Goal: Information Seeking & Learning: Learn about a topic

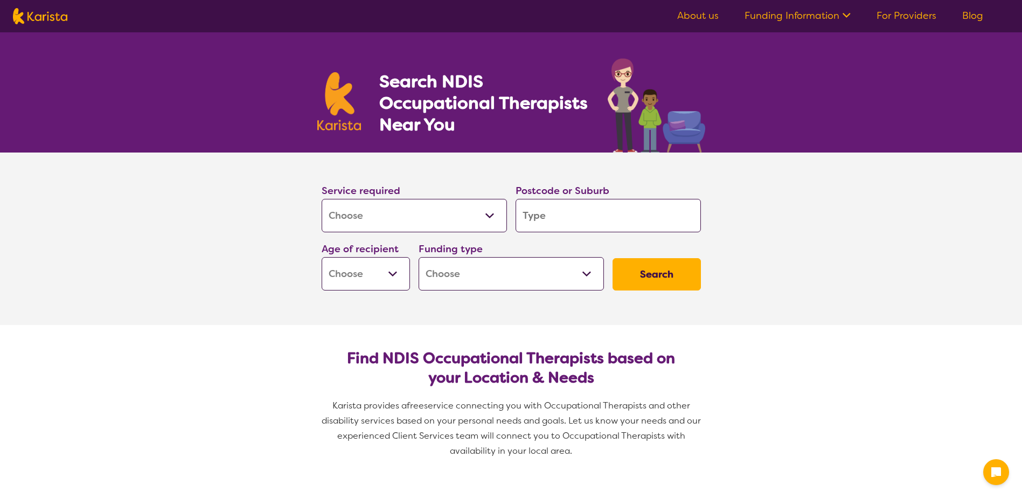
select select "[MEDICAL_DATA]"
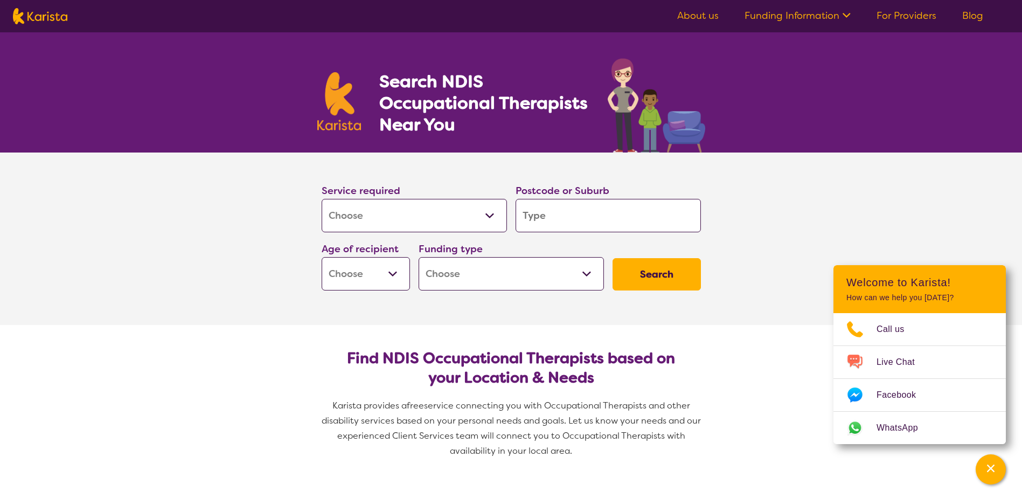
click at [475, 224] on select "Allied Health Assistant Assessment ([MEDICAL_DATA] or [MEDICAL_DATA]) Behaviour…" at bounding box center [414, 215] width 185 height 33
select select "Assessment ([MEDICAL_DATA] or [MEDICAL_DATA])"
click at [322, 199] on select "Allied Health Assistant Assessment ([MEDICAL_DATA] or [MEDICAL_DATA]) Behaviour…" at bounding box center [414, 215] width 185 height 33
select select "Assessment ([MEDICAL_DATA] or [MEDICAL_DATA])"
click at [572, 225] on input "search" at bounding box center [608, 215] width 185 height 33
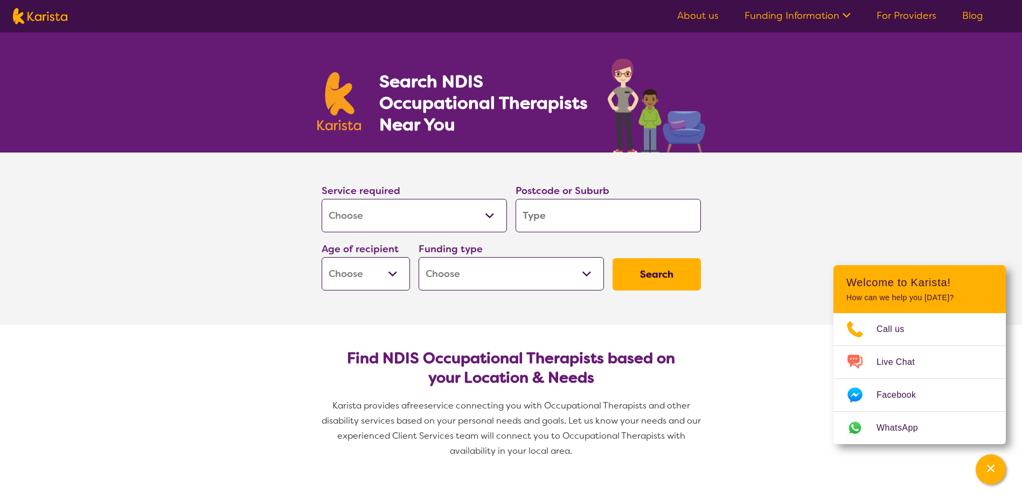
type input "6"
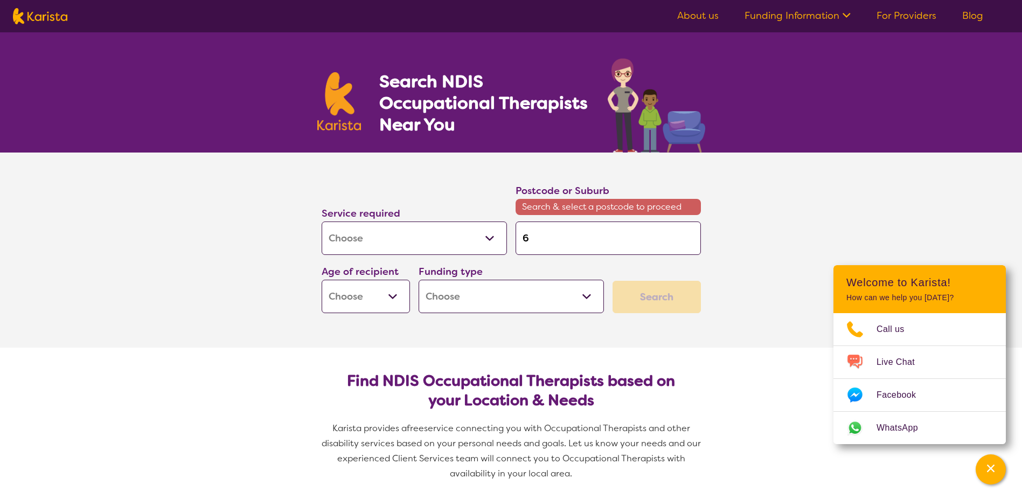
type input "61"
type input "615"
type input "6151"
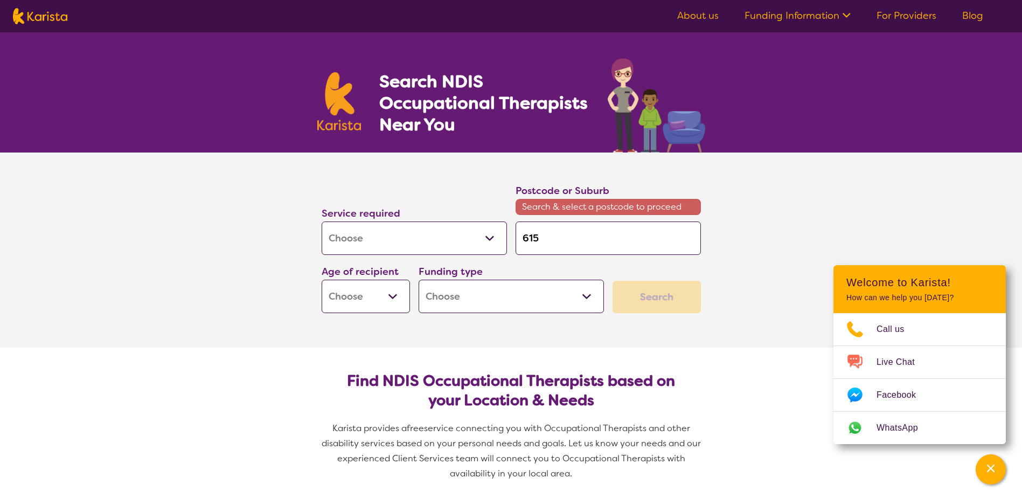
type input "6151"
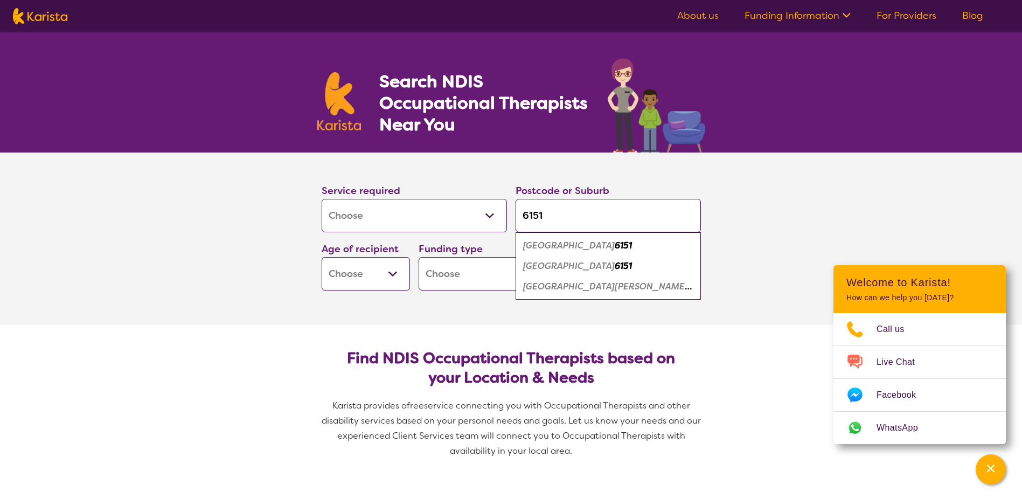
type input "6151"
click at [613, 245] on div "Kensington 6151" at bounding box center [608, 245] width 175 height 20
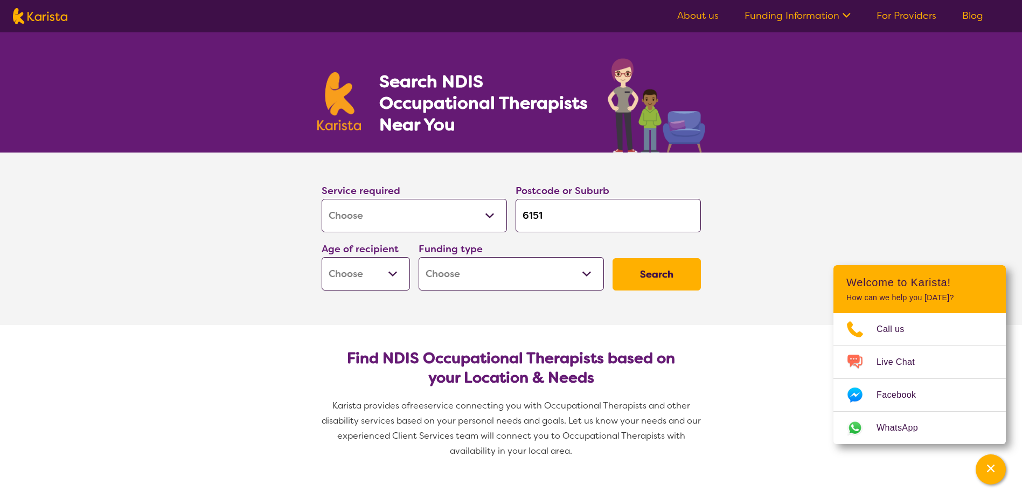
click at [392, 270] on select "Early Childhood - 0 to 9 Child - 10 to 11 Adolescent - 12 to 17 Adult - 18 to 6…" at bounding box center [366, 273] width 88 height 33
select select "EC"
click at [322, 257] on select "Early Childhood - 0 to 9 Child - 10 to 11 Adolescent - 12 to 17 Adult - 18 to 6…" at bounding box center [366, 273] width 88 height 33
select select "EC"
click at [521, 277] on select "Home Care Package (HCP) National Disability Insurance Scheme (NDIS) I don't know" at bounding box center [511, 273] width 185 height 33
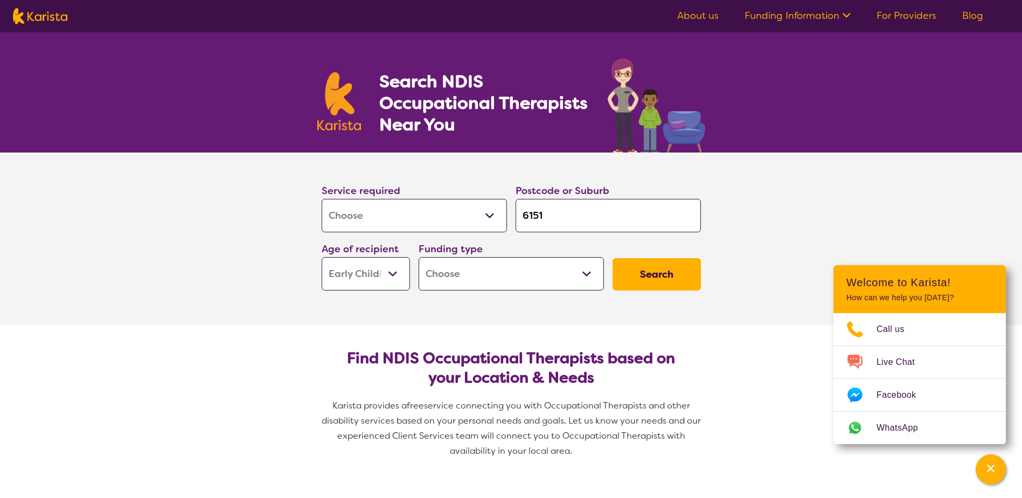
select select "i-don-t-know"
click at [419, 257] on select "Home Care Package (HCP) National Disability Insurance Scheme (NDIS) I don't know" at bounding box center [511, 273] width 185 height 33
select select "i-don-t-know"
click at [651, 270] on button "Search" at bounding box center [657, 274] width 88 height 32
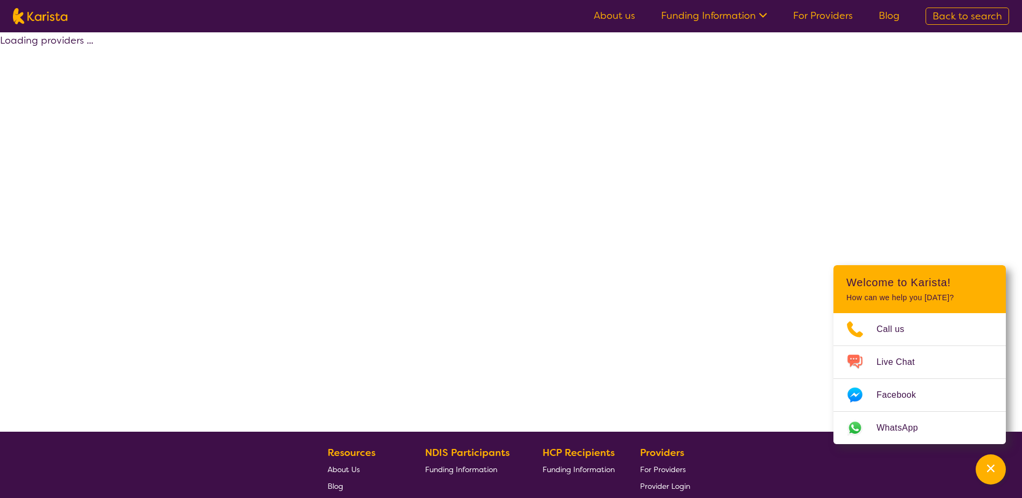
select select "Assessment ([MEDICAL_DATA] or [MEDICAL_DATA])"
select select "EC"
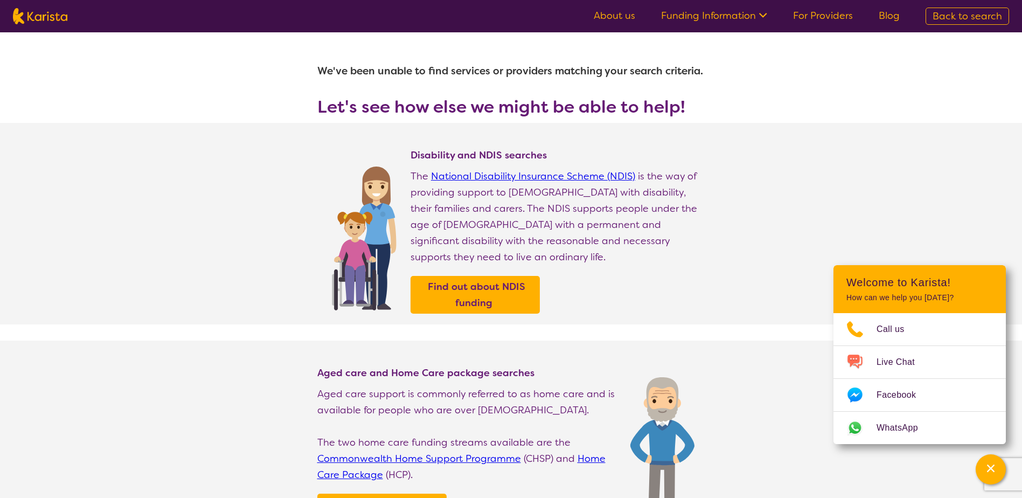
select select "[MEDICAL_DATA]"
select select "EC"
select select "i-don-t-know"
select select "[MEDICAL_DATA]"
select select "EC"
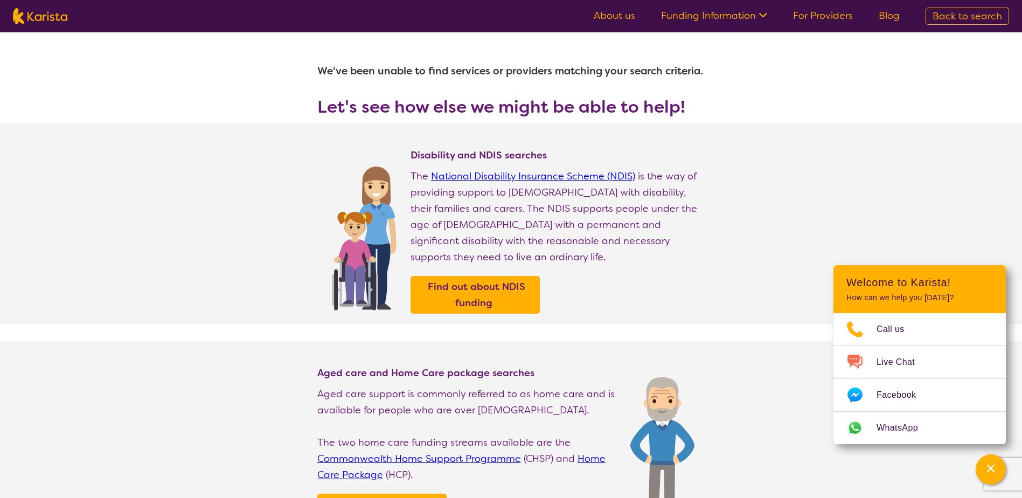
select select "i-don-t-know"
